Goal: Task Accomplishment & Management: Use online tool/utility

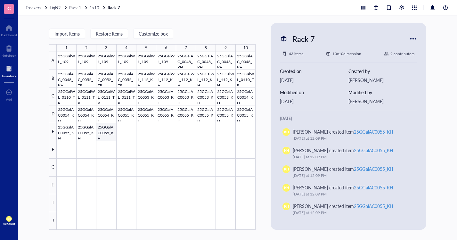
click at [110, 133] on div at bounding box center [156, 141] width 199 height 178
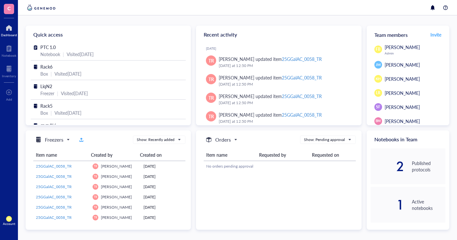
click at [10, 70] on div at bounding box center [9, 69] width 14 height 10
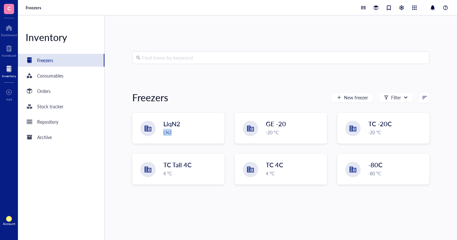
drag, startPoint x: 189, startPoint y: 123, endPoint x: 177, endPoint y: 132, distance: 14.8
click at [177, 132] on div "LiqN2 LN2" at bounding box center [191, 127] width 57 height 17
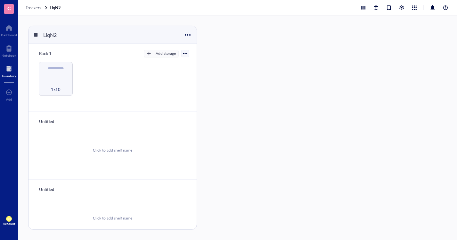
click at [51, 83] on div "1x10" at bounding box center [56, 86] width 28 height 14
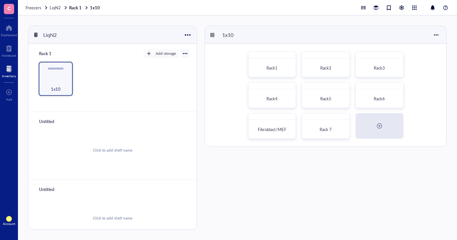
click at [331, 124] on div "Rack 7" at bounding box center [326, 129] width 42 height 14
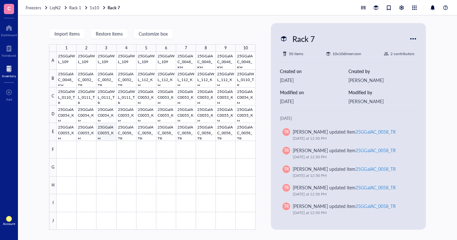
click at [103, 134] on div at bounding box center [156, 141] width 199 height 178
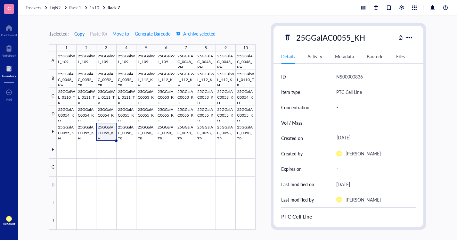
click at [82, 35] on span "Copy" at bounding box center [79, 33] width 10 height 5
click at [69, 151] on div at bounding box center [156, 141] width 199 height 178
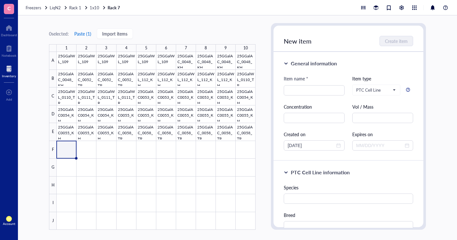
click at [81, 33] on button "Paste ( 1 )" at bounding box center [83, 34] width 18 height 10
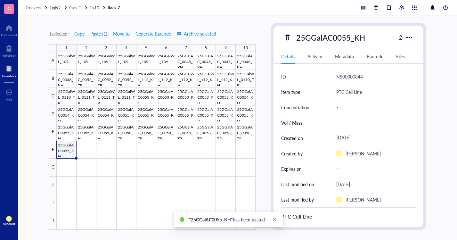
click at [349, 38] on div "25GGalAC0055_KH" at bounding box center [331, 37] width 75 height 13
click at [349, 38] on input "25GGalAC0055_KH" at bounding box center [332, 37] width 76 height 13
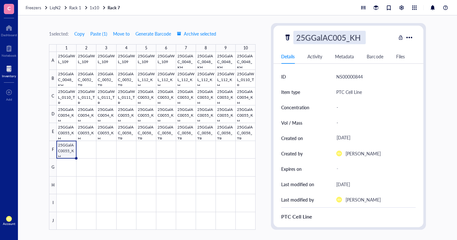
type input "25GGalAC0056_KH"
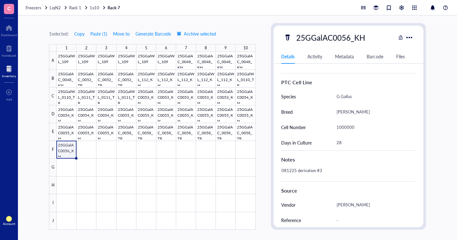
scroll to position [135, 0]
click at [344, 129] on div "1000000" at bounding box center [373, 126] width 79 height 13
drag, startPoint x: 371, startPoint y: 126, endPoint x: 324, endPoint y: 128, distance: 46.5
click at [324, 128] on div "Cell Number 1000000" at bounding box center [348, 126] width 135 height 15
type input "632000"
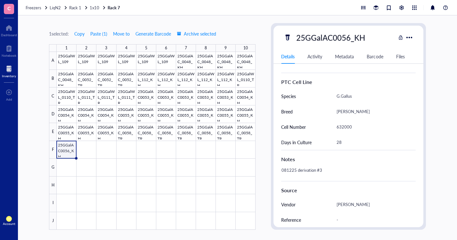
click at [353, 142] on div "28" at bounding box center [373, 142] width 79 height 13
type input "2"
type input "31"
click at [327, 169] on div "081225 derivation #3" at bounding box center [346, 173] width 135 height 15
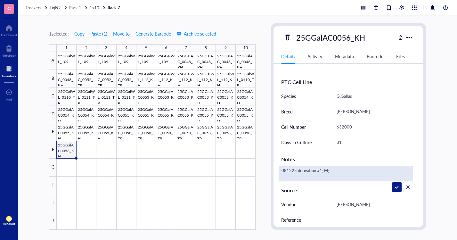
type textarea "081225 derivation #1; M"
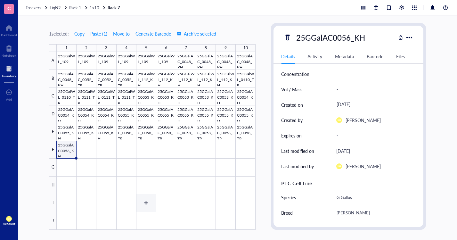
scroll to position [9, 0]
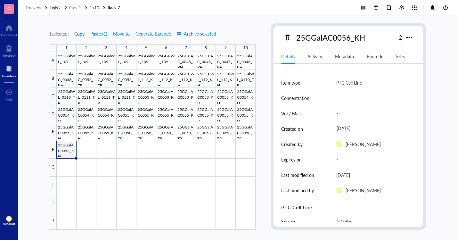
click at [82, 32] on span "Copy" at bounding box center [79, 33] width 10 height 5
drag, startPoint x: 89, startPoint y: 154, endPoint x: 89, endPoint y: 149, distance: 4.5
click at [89, 154] on div at bounding box center [156, 141] width 199 height 178
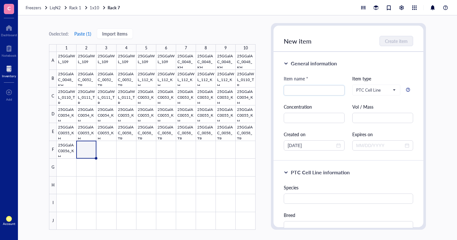
click at [85, 32] on button "Paste ( 1 )" at bounding box center [83, 34] width 18 height 10
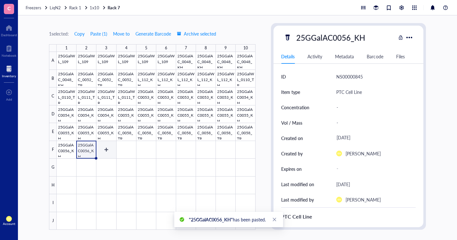
click at [105, 149] on div at bounding box center [156, 141] width 199 height 178
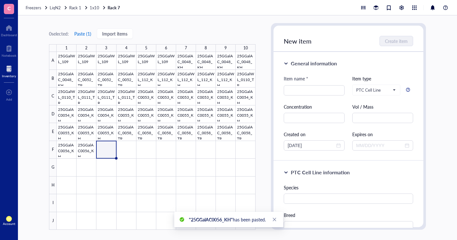
click at [85, 31] on button "Paste ( 1 )" at bounding box center [83, 34] width 18 height 10
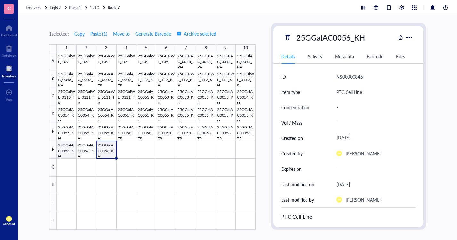
click at [63, 145] on div at bounding box center [156, 141] width 199 height 178
click at [87, 151] on div at bounding box center [156, 141] width 199 height 178
click at [112, 150] on div at bounding box center [156, 141] width 199 height 178
click at [126, 146] on div at bounding box center [156, 141] width 199 height 178
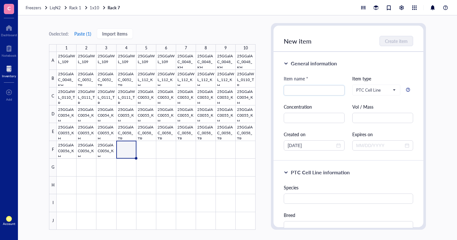
click at [85, 31] on button "Paste ( 1 )" at bounding box center [83, 34] width 18 height 10
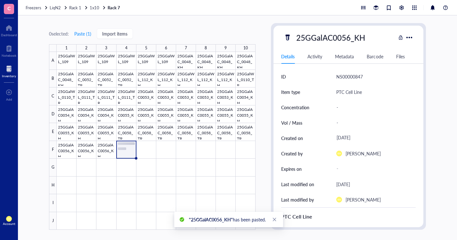
click at [345, 37] on div "25GGalAC0056_KH" at bounding box center [331, 37] width 75 height 13
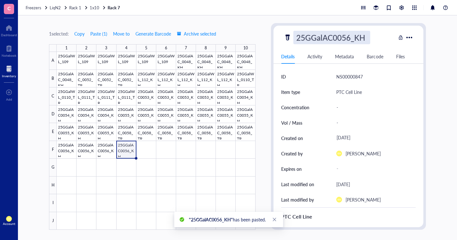
click at [350, 39] on input "25GGalAC0056_KH" at bounding box center [332, 37] width 76 height 13
type input "25GGalAC0057_KH"
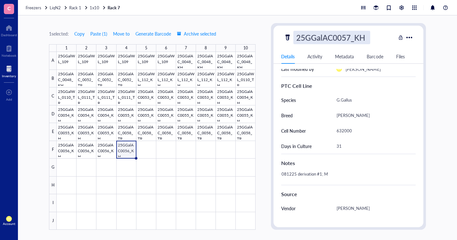
scroll to position [160, 0]
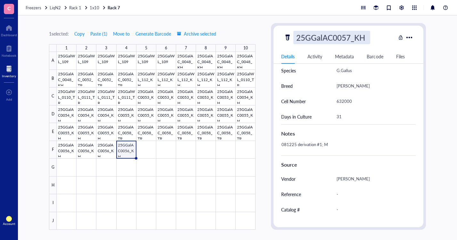
click at [353, 101] on div "632000" at bounding box center [373, 101] width 79 height 13
click at [342, 100] on div "632000" at bounding box center [373, 101] width 79 height 13
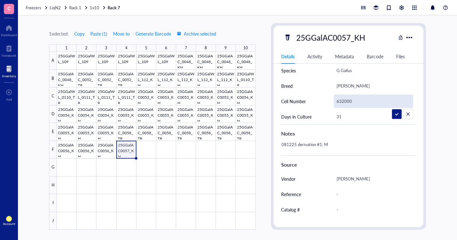
click at [342, 100] on input "632000" at bounding box center [373, 101] width 79 height 13
type input "538000"
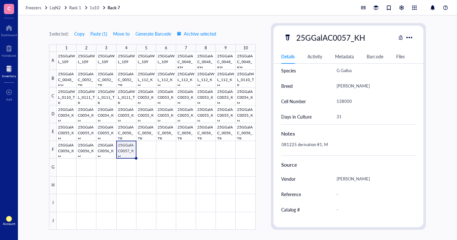
click at [322, 145] on div "081225 derivation #1; M" at bounding box center [346, 147] width 135 height 15
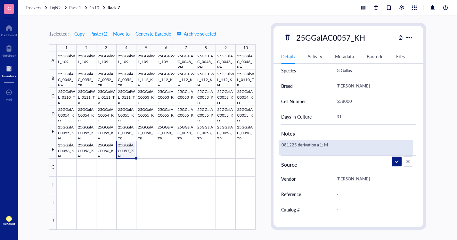
click at [321, 144] on textarea "081225 derivation #1; M" at bounding box center [326, 148] width 95 height 14
type textarea "081225 derivation #4; M"
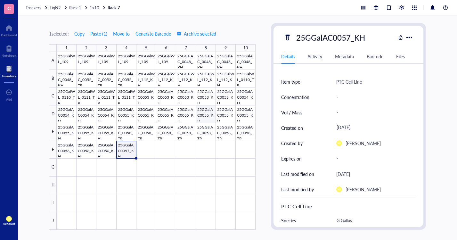
scroll to position [0, 0]
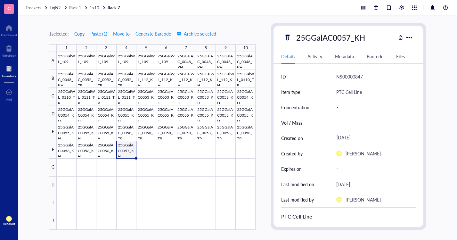
click at [78, 33] on span "Copy" at bounding box center [79, 33] width 10 height 5
click at [148, 145] on div at bounding box center [156, 141] width 199 height 178
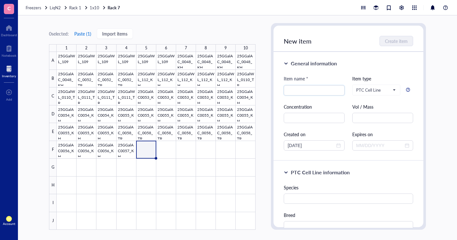
click at [79, 31] on button "Paste ( 1 )" at bounding box center [83, 34] width 18 height 10
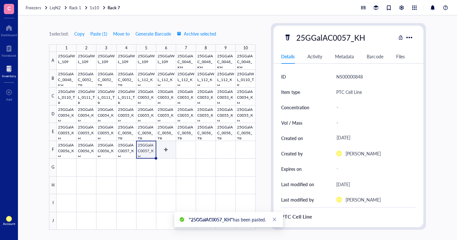
click at [165, 148] on div at bounding box center [156, 141] width 199 height 178
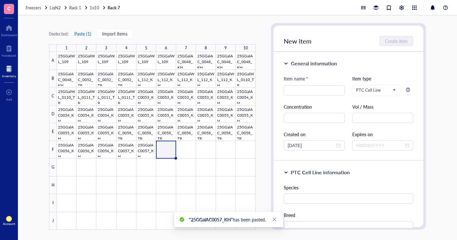
click at [83, 33] on button "Paste ( 1 )" at bounding box center [83, 34] width 18 height 10
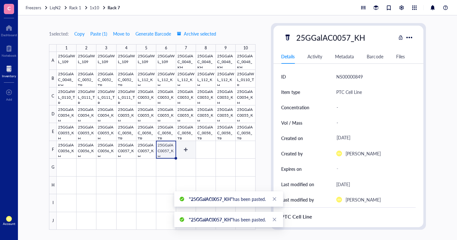
click at [188, 151] on div at bounding box center [156, 141] width 199 height 178
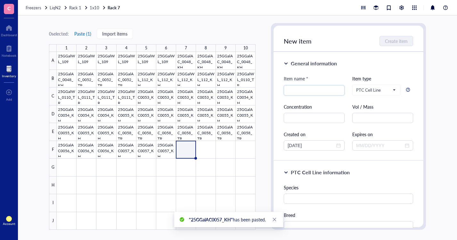
click at [87, 33] on button "Paste ( 1 )" at bounding box center [83, 34] width 18 height 10
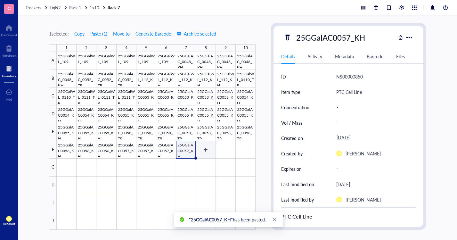
click at [210, 146] on div at bounding box center [156, 141] width 199 height 178
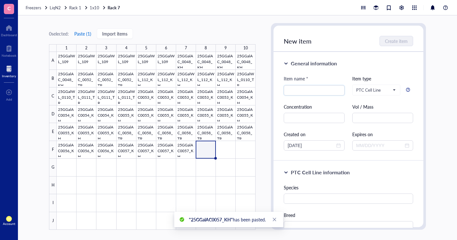
click at [83, 36] on button "Paste ( 1 )" at bounding box center [83, 34] width 18 height 10
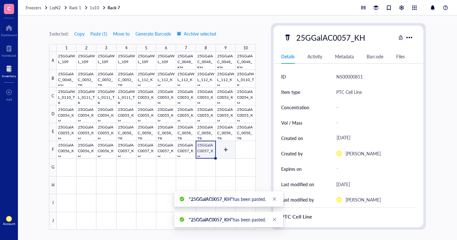
click at [221, 148] on div at bounding box center [156, 141] width 199 height 178
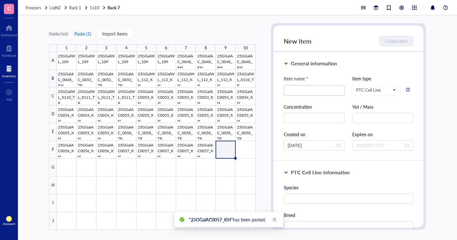
click at [87, 34] on button "Paste ( 1 )" at bounding box center [83, 34] width 18 height 10
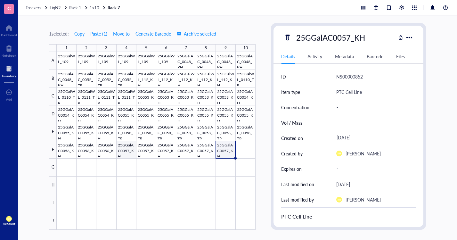
drag, startPoint x: 127, startPoint y: 148, endPoint x: 123, endPoint y: 146, distance: 4.8
click at [127, 148] on div at bounding box center [156, 141] width 199 height 178
click at [145, 152] on div at bounding box center [156, 141] width 199 height 178
click at [169, 152] on div at bounding box center [156, 141] width 199 height 178
click at [182, 152] on div at bounding box center [156, 141] width 199 height 178
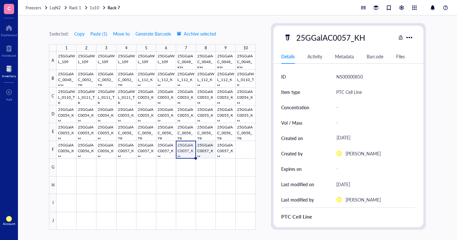
click at [206, 150] on div at bounding box center [156, 141] width 199 height 178
click at [229, 146] on div at bounding box center [156, 141] width 199 height 178
click at [247, 149] on div at bounding box center [156, 141] width 199 height 178
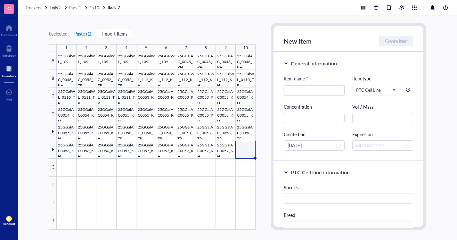
click at [83, 33] on button "Paste ( 1 )" at bounding box center [83, 34] width 18 height 10
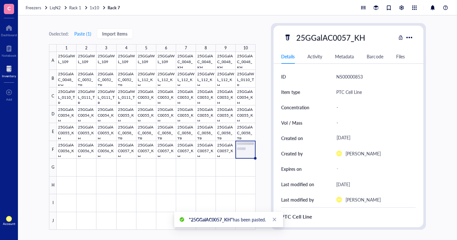
click at [337, 37] on div "25GGalAC0057_KH" at bounding box center [331, 37] width 75 height 13
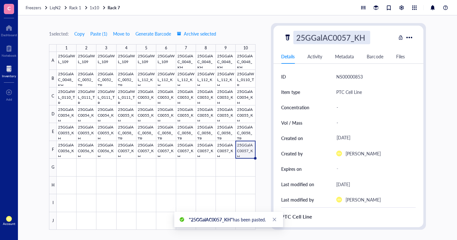
click at [334, 38] on input "25GGalAC0057_KH" at bounding box center [332, 37] width 76 height 13
click at [351, 39] on input "25GGalWL0057_KH" at bounding box center [332, 37] width 76 height 13
type input "25GGalWL0113_KH"
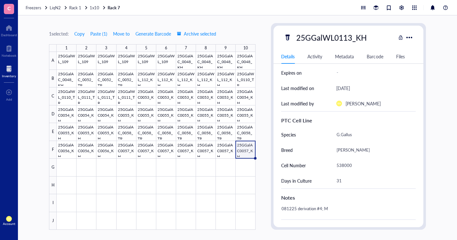
click at [367, 188] on div "ID NS00000853 Item type PTC Cell Line Concentration - Vol / Mass - Created on S…" at bounding box center [349, 150] width 150 height 355
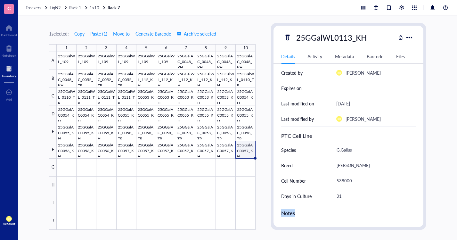
scroll to position [64, 0]
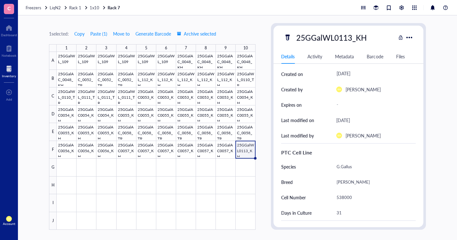
click at [368, 181] on div "Ayam Cemani" at bounding box center [373, 181] width 79 height 13
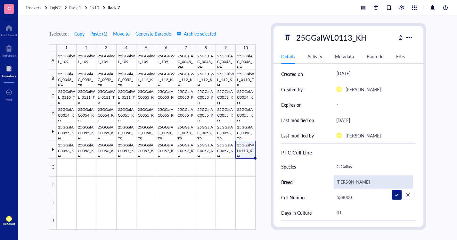
drag, startPoint x: 371, startPoint y: 183, endPoint x: 331, endPoint y: 181, distance: 39.5
click at [331, 181] on div "Breed Ayam Cemani" at bounding box center [348, 181] width 135 height 15
type input "white leghorn"
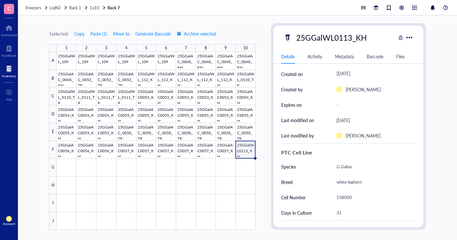
click at [372, 196] on div "538000" at bounding box center [373, 197] width 79 height 13
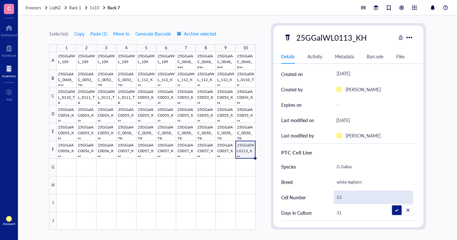
type input "5"
type input "288000"
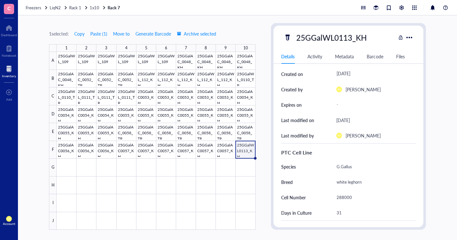
click at [373, 212] on div "31" at bounding box center [373, 212] width 79 height 13
type input "3"
type input "23"
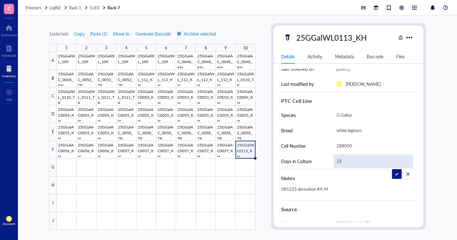
scroll to position [96, 0]
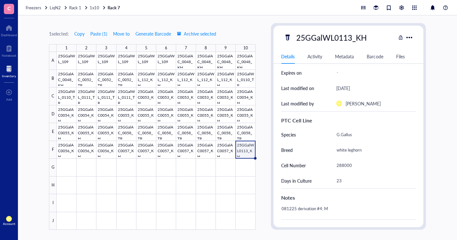
click at [335, 208] on div "081225 derivation #4; M" at bounding box center [346, 211] width 135 height 15
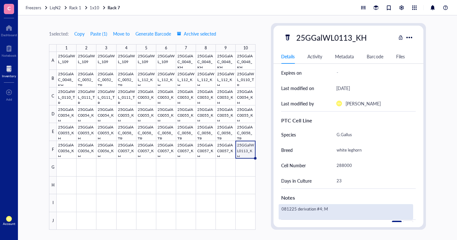
click at [321, 208] on textarea "081225 derivation #4; M" at bounding box center [326, 212] width 95 height 14
click at [291, 210] on textarea "081225 derivation #4; M" at bounding box center [326, 212] width 95 height 14
type textarea "082025 derivation #4; M"
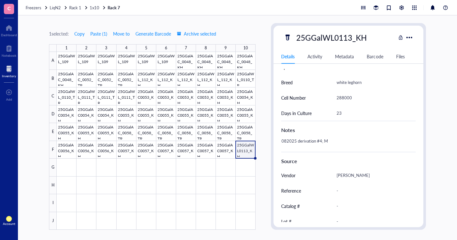
scroll to position [192, 0]
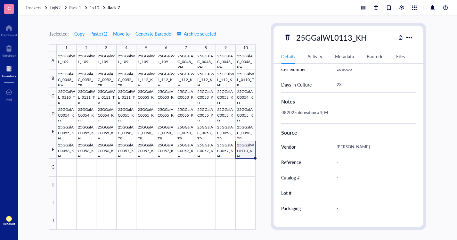
click at [368, 148] on div "Steve" at bounding box center [373, 146] width 79 height 13
drag, startPoint x: 362, startPoint y: 147, endPoint x: 328, endPoint y: 149, distance: 34.4
click at [328, 149] on div "Vendor Steve" at bounding box center [348, 146] width 135 height 15
type input "TAMU"
click at [80, 33] on span "Copy" at bounding box center [79, 33] width 10 height 5
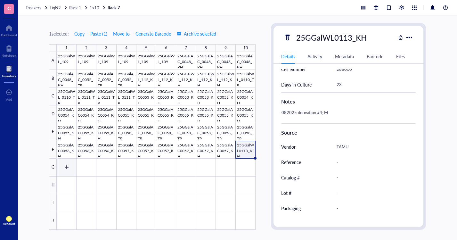
click at [71, 167] on div at bounding box center [156, 141] width 199 height 178
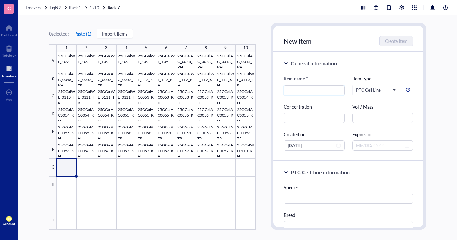
click at [85, 32] on button "Paste ( 1 )" at bounding box center [83, 34] width 18 height 10
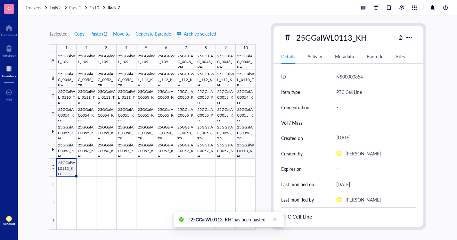
click at [249, 147] on div at bounding box center [156, 141] width 199 height 178
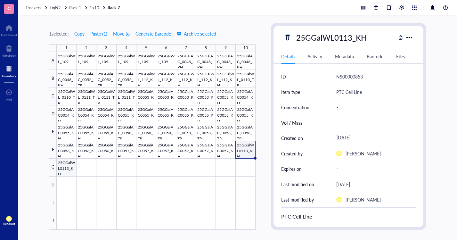
click at [65, 171] on div at bounding box center [156, 141] width 199 height 178
